Goal: Transaction & Acquisition: Purchase product/service

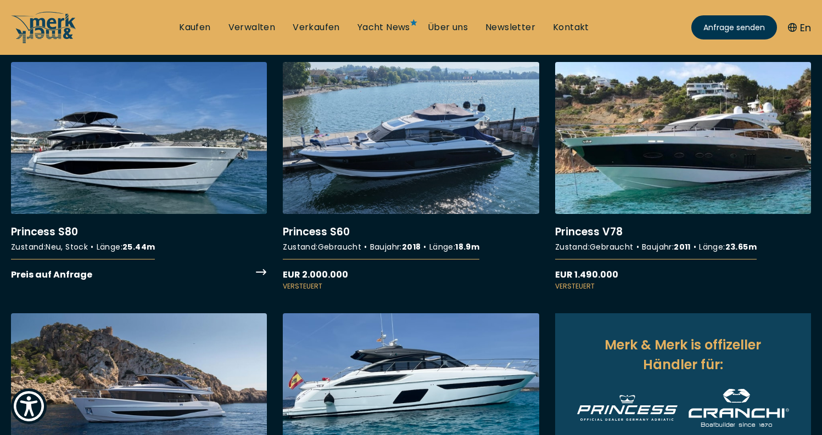
scroll to position [392, 0]
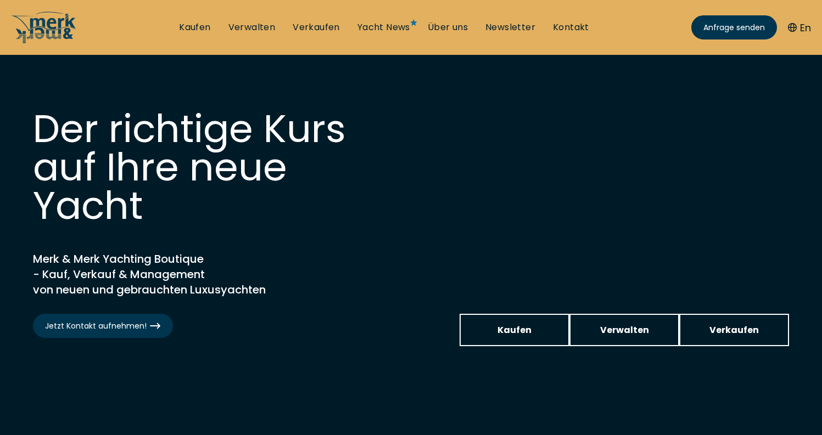
click at [193, 19] on ul "Kaufen Verwalten Verkaufen Yacht News Über uns Newsletter Kontakt Senden Sie un…" at bounding box center [384, 27] width 428 height 33
click at [196, 25] on link "Kaufen" at bounding box center [194, 27] width 31 height 12
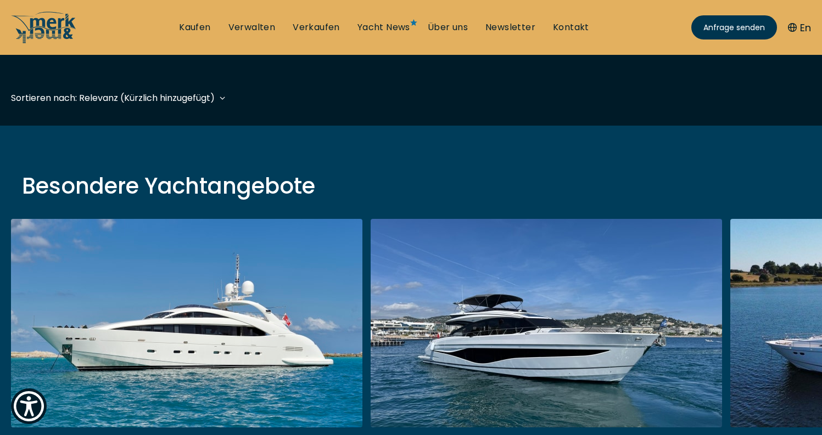
scroll to position [150, 0]
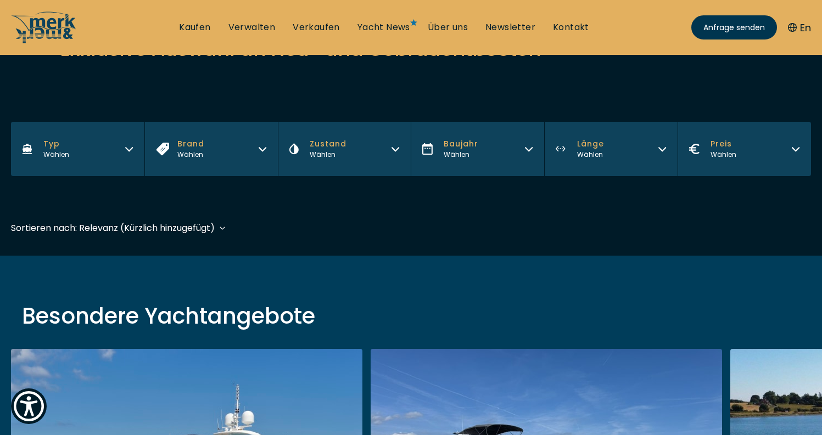
click at [124, 155] on button "Typ Wählen" at bounding box center [77, 149] width 133 height 54
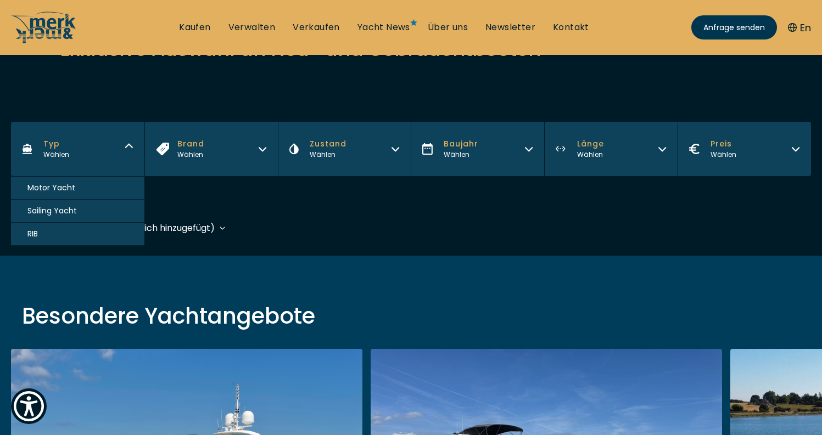
click at [60, 209] on span "Sailing Yacht" at bounding box center [51, 211] width 49 height 12
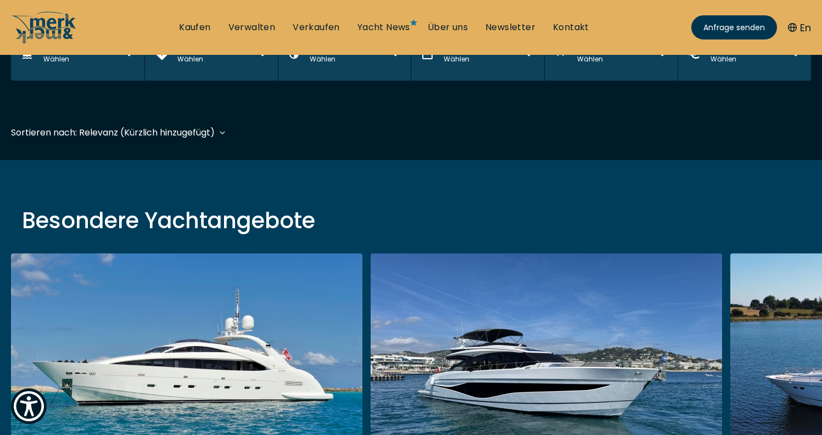
scroll to position [272, 0]
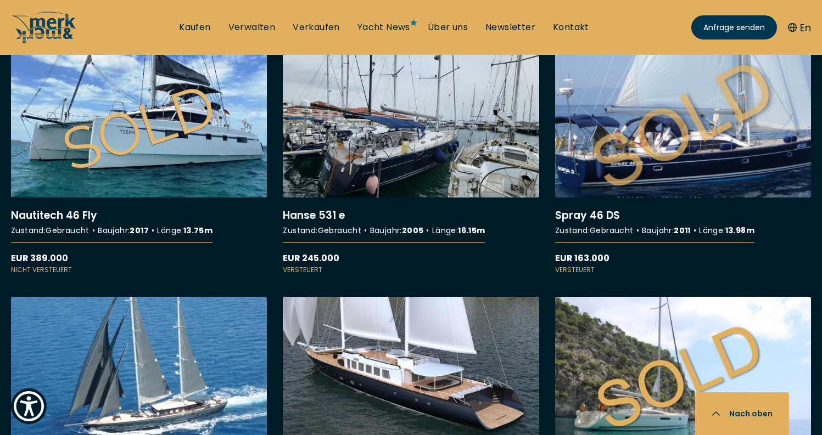
scroll to position [983, 0]
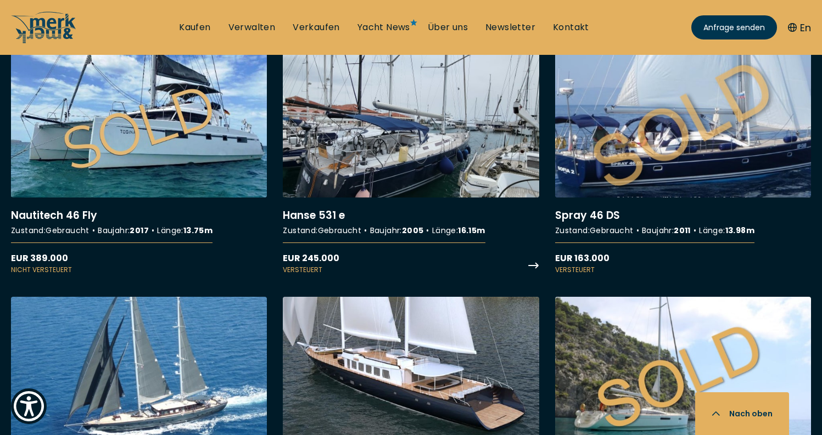
click at [385, 163] on link "More details about Hanse 531 e" at bounding box center [411, 161] width 256 height 230
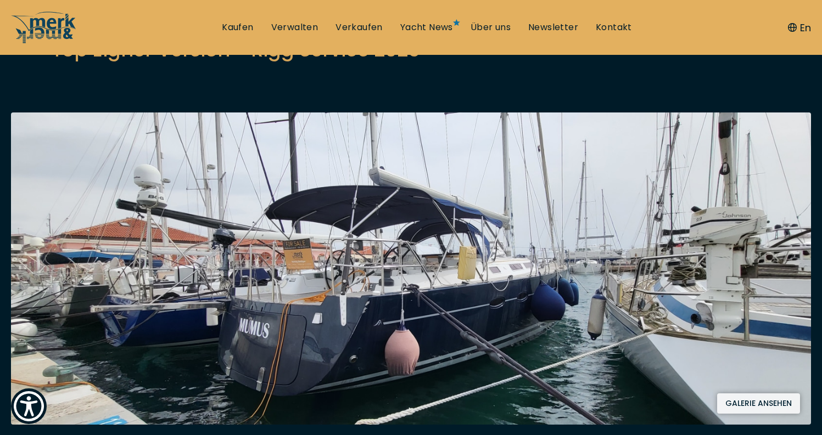
scroll to position [162, 0]
